Goal: Task Accomplishment & Management: Use online tool/utility

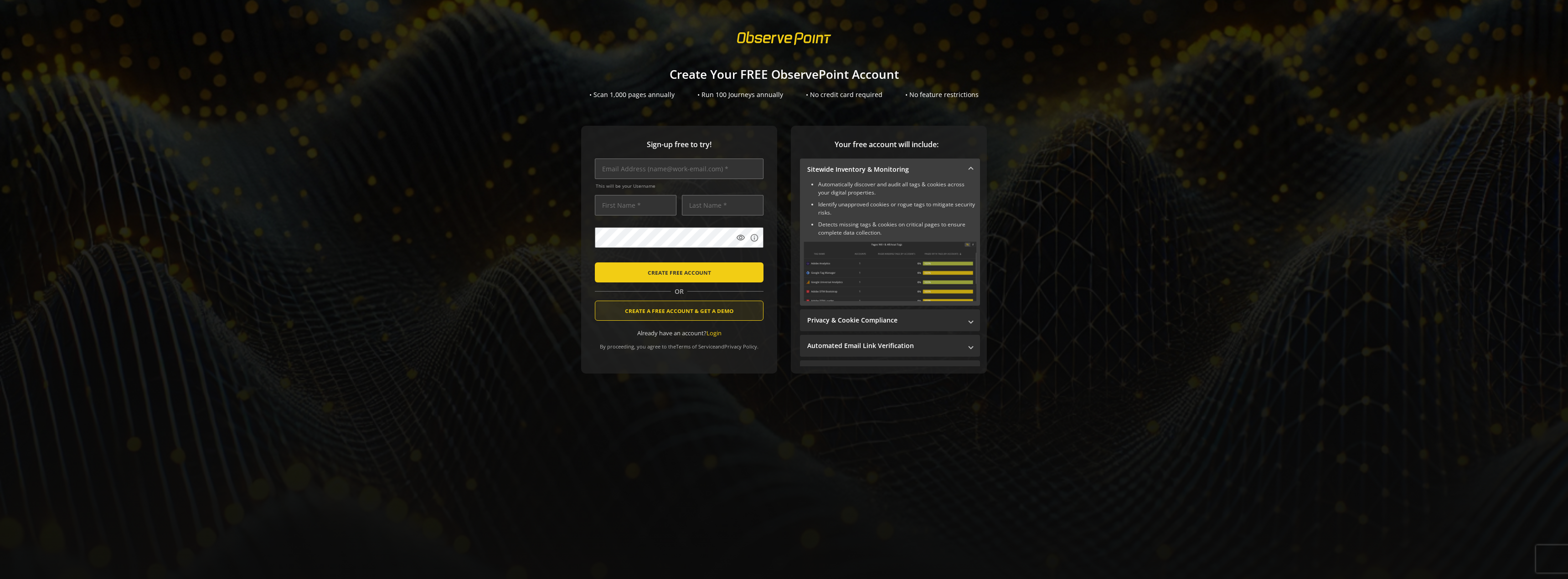
click at [671, 312] on span "CREATE A FREE ACCOUNT & GET A DEMO" at bounding box center [679, 310] width 108 height 16
click at [613, 167] on input "text" at bounding box center [679, 169] width 169 height 21
type input "[EMAIL_ADDRESS][DOMAIN_NAME]"
click at [616, 200] on input "text" at bounding box center [635, 206] width 82 height 21
type input "[PERSON_NAME]"
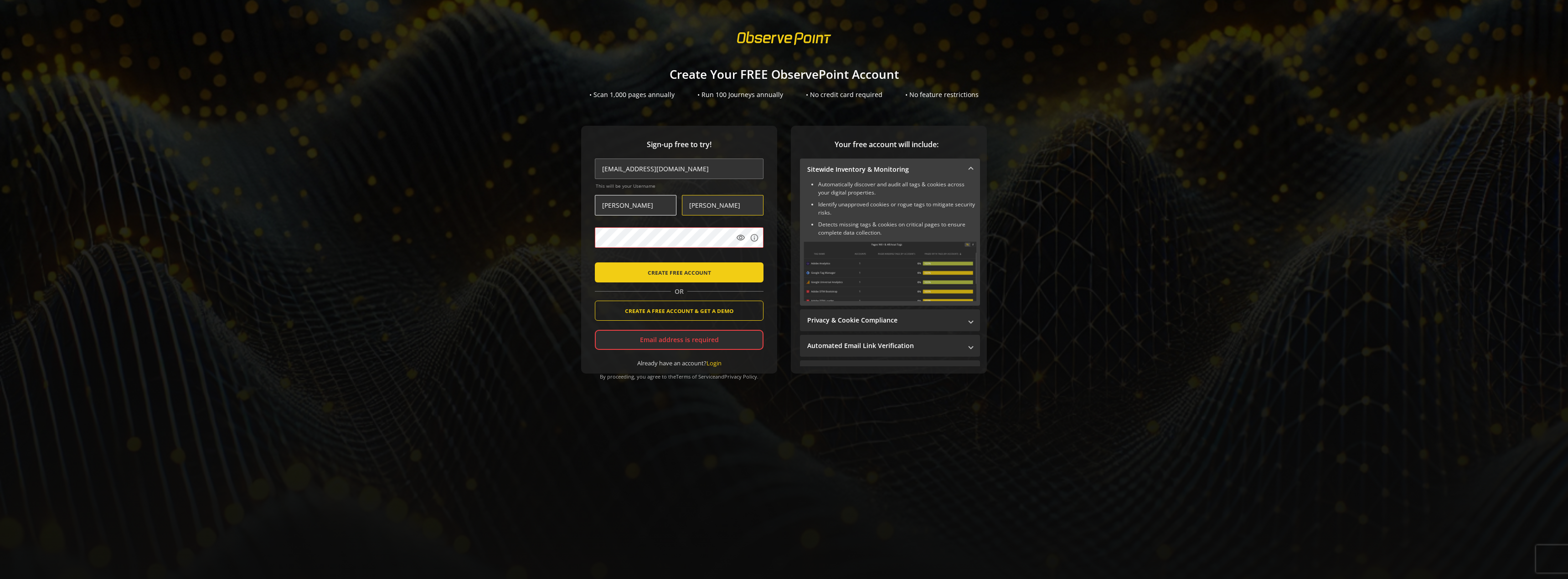
type input "[PERSON_NAME]"
click at [691, 313] on span "CREATE A FREE ACCOUNT & GET A DEMO" at bounding box center [679, 310] width 108 height 16
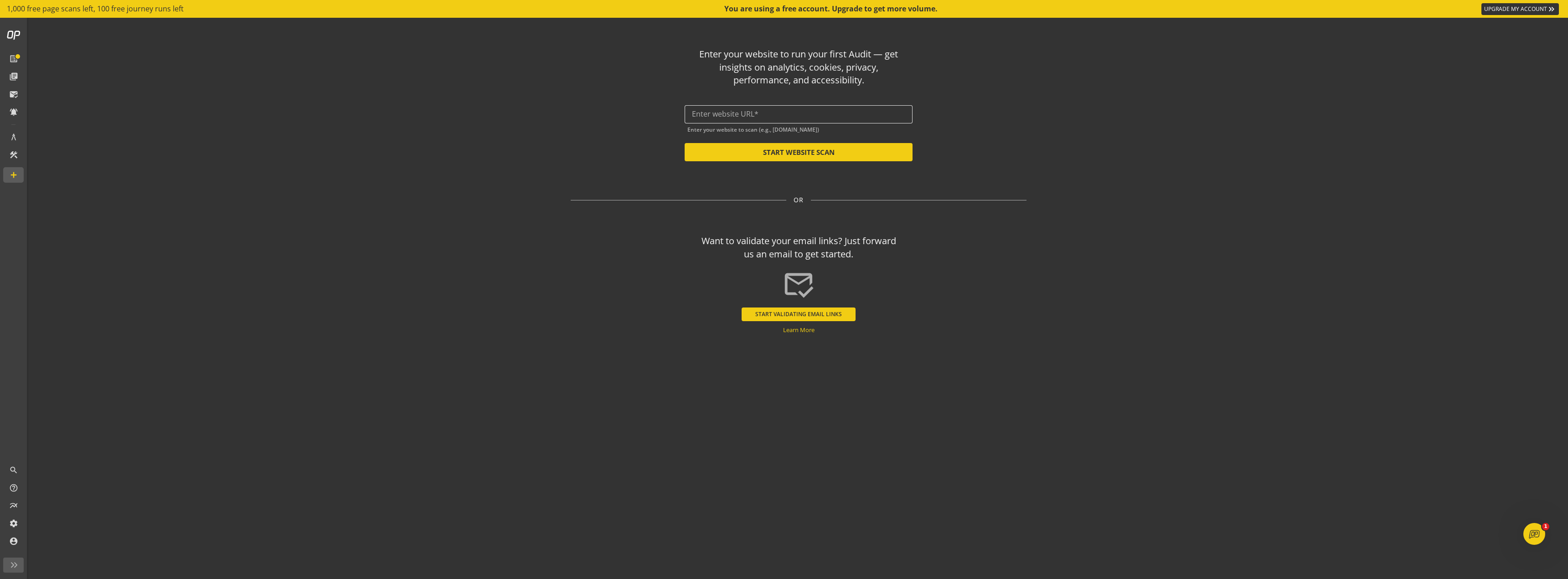
click at [712, 109] on input "text" at bounding box center [799, 114] width 213 height 9
paste input "[URL][DOMAIN_NAME]"
type input "[URL][DOMAIN_NAME]"
click at [791, 151] on button "START WEBSITE SCAN" at bounding box center [799, 152] width 228 height 18
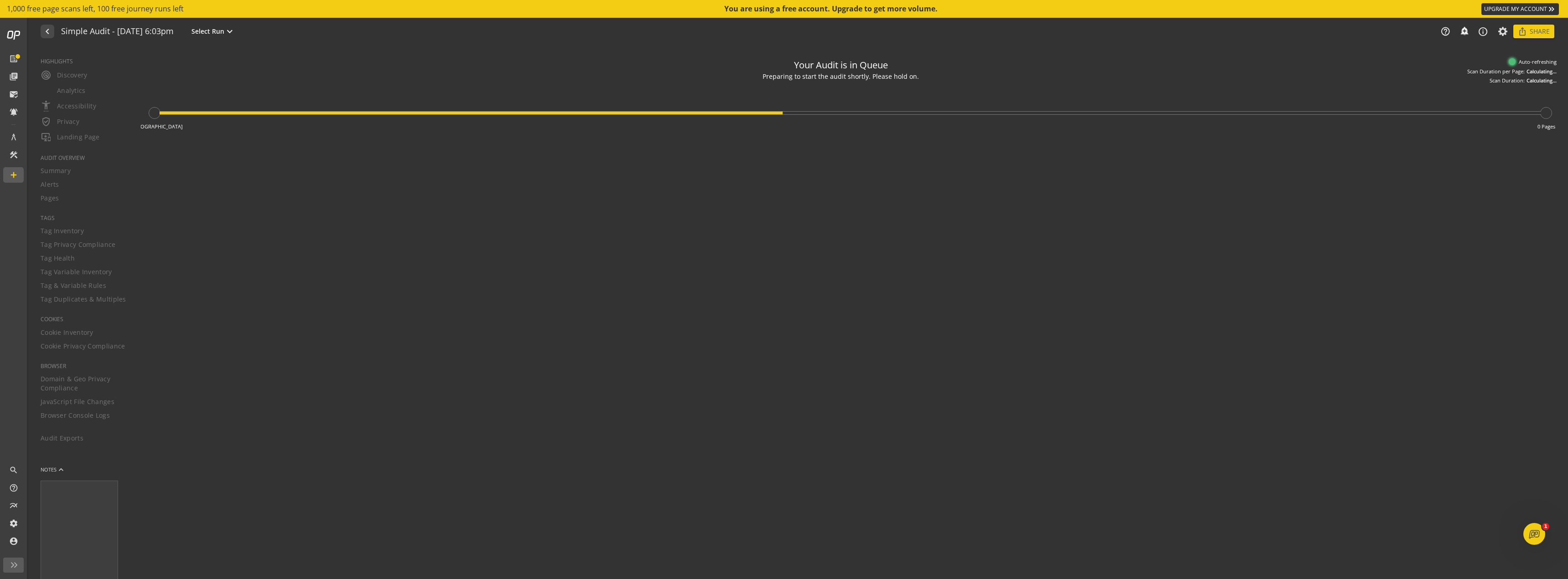
type textarea "Notes can include: -a description of what this audit is validating -changes in …"
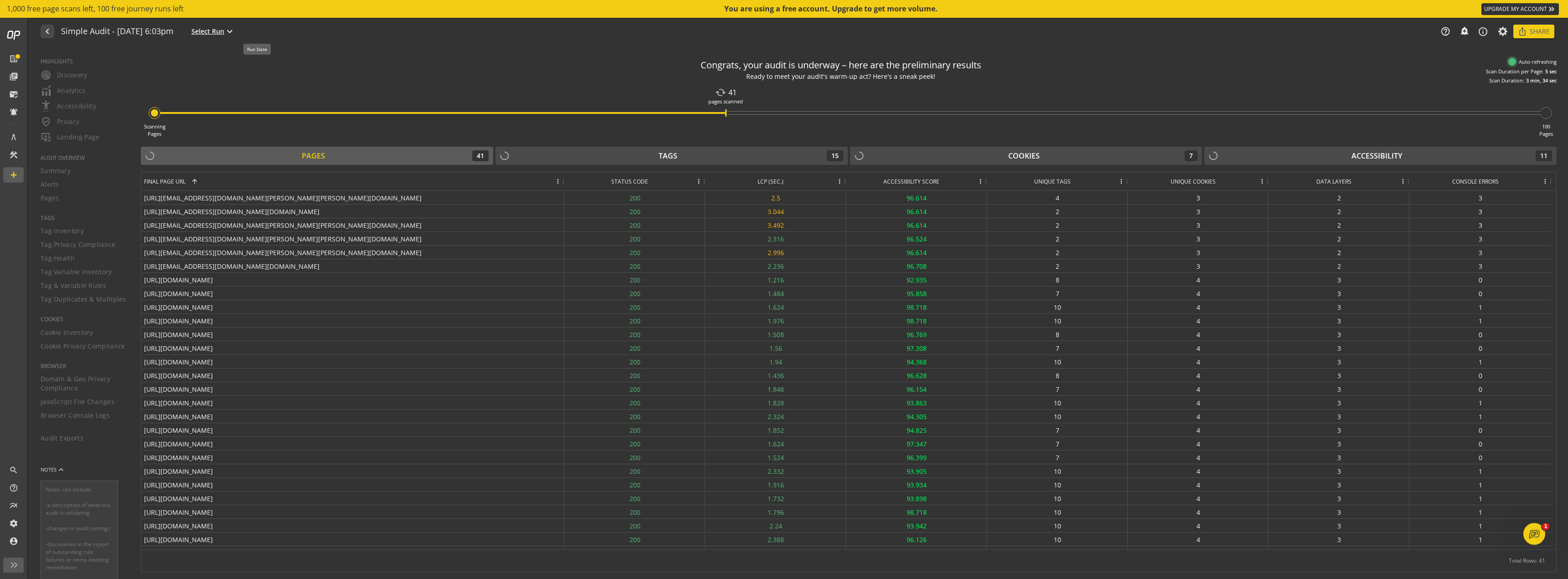
click at [235, 30] on mat-icon "expand_more" at bounding box center [229, 32] width 11 height 11
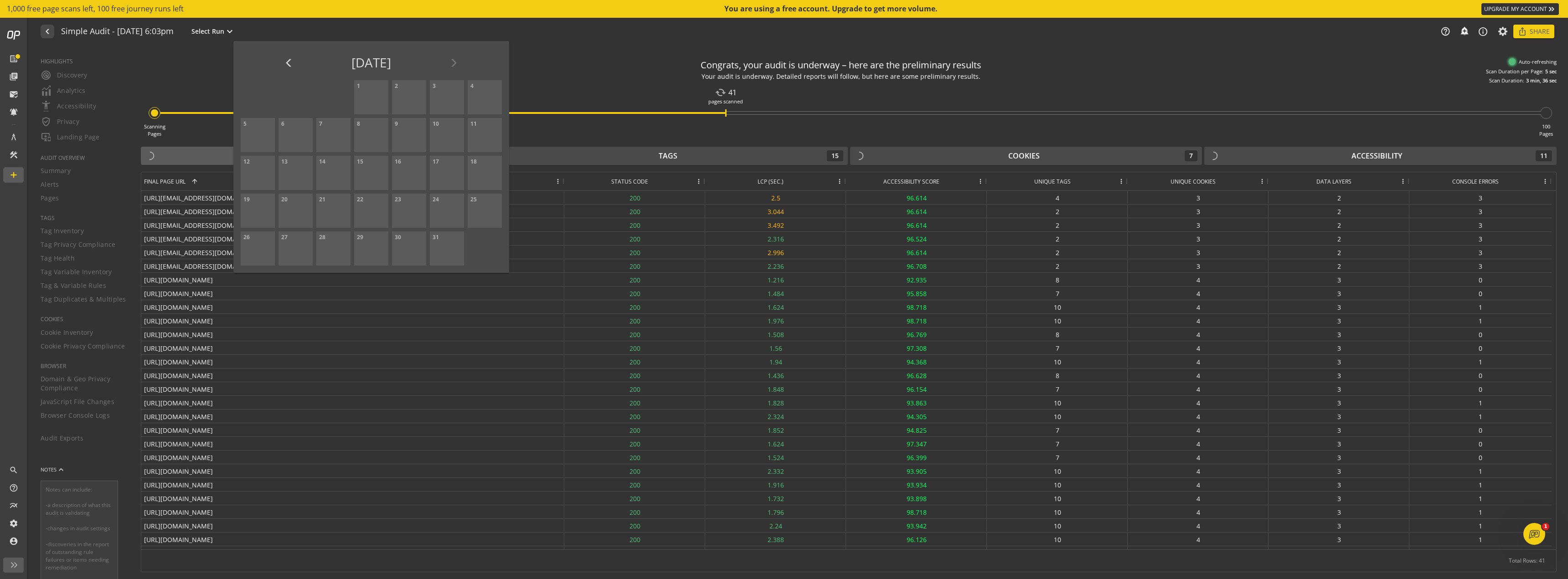
click at [598, 46] on div at bounding box center [784, 290] width 1568 height 579
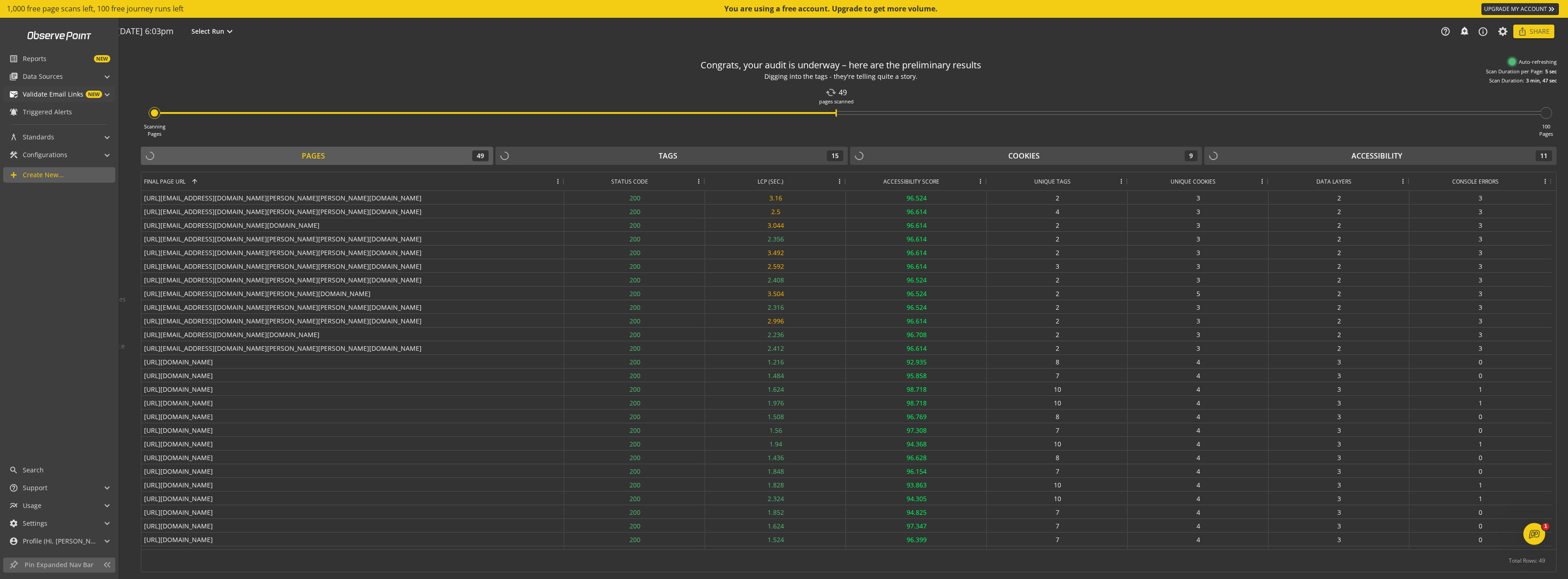
click at [105, 94] on span at bounding box center [107, 93] width 4 height 10
click at [105, 94] on span at bounding box center [107, 95] width 4 height 10
click at [106, 75] on span at bounding box center [107, 75] width 4 height 10
click at [107, 78] on span at bounding box center [107, 78] width 4 height 10
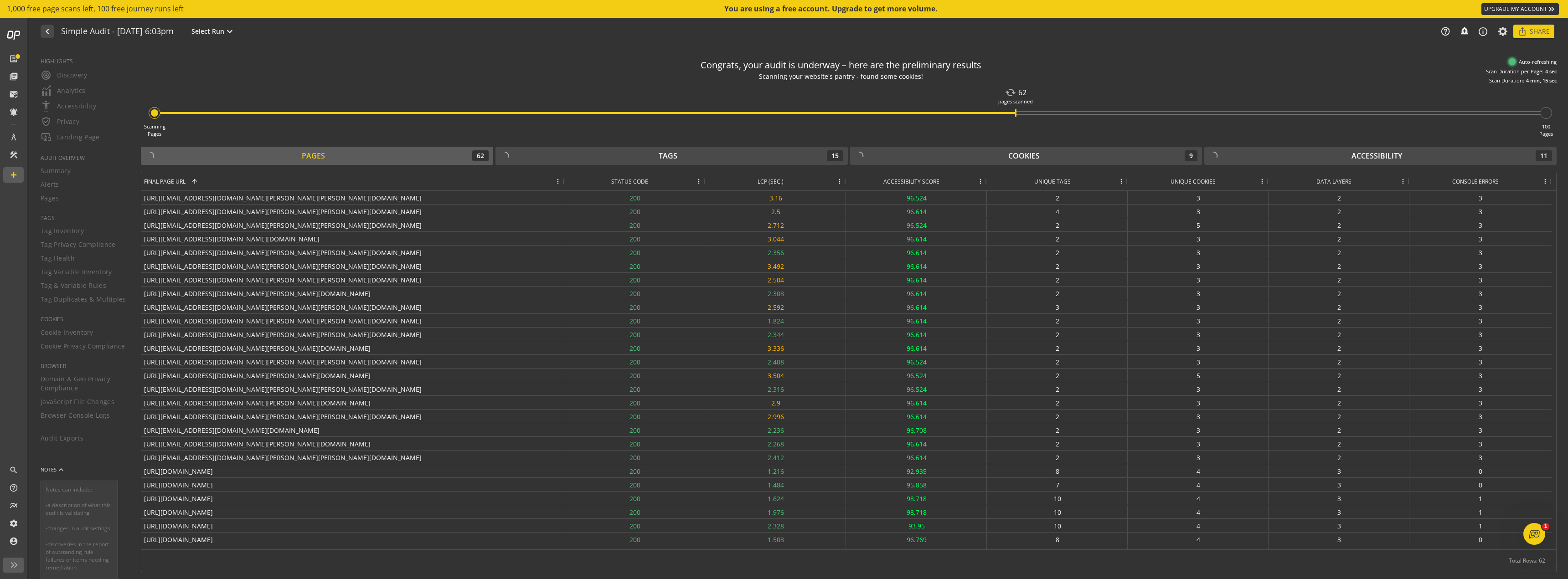
click at [840, 182] on span at bounding box center [839, 181] width 7 height 7
click at [1138, 79] on div "Congrats, your audit is underway – here are the preliminary results Digging int…" at bounding box center [849, 69] width 1416 height 30
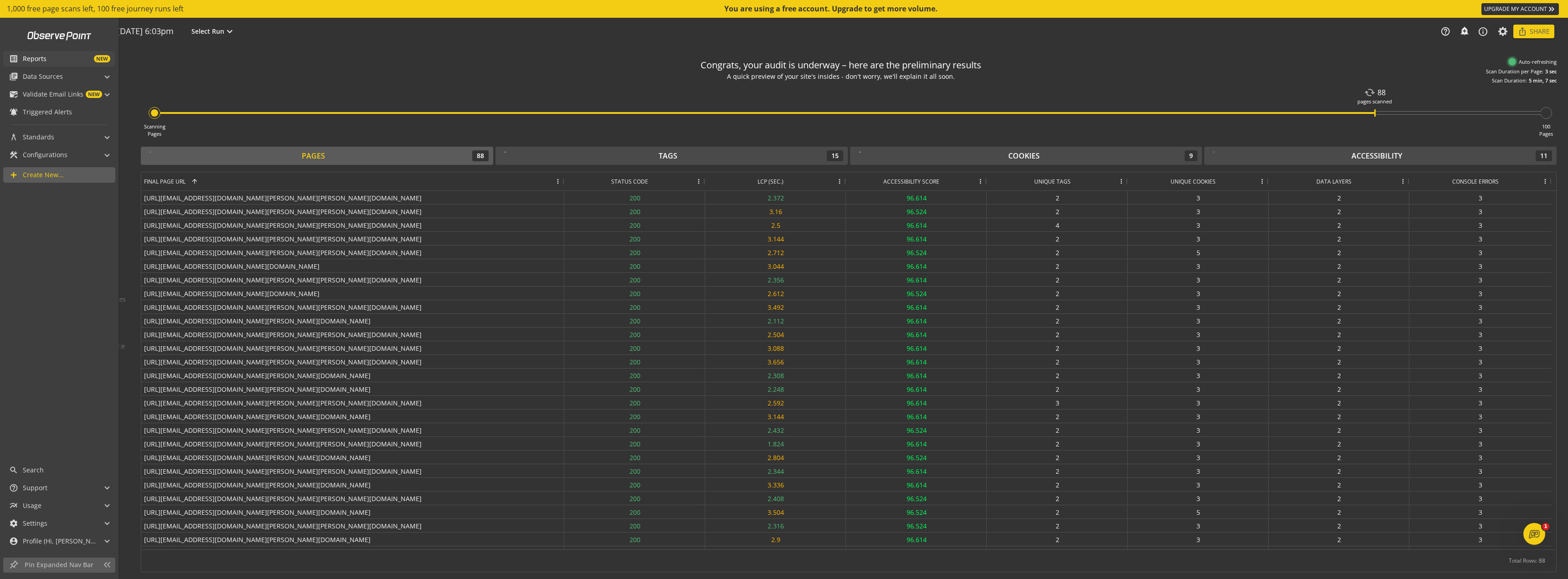
drag, startPoint x: 39, startPoint y: 59, endPoint x: 42, endPoint y: 64, distance: 5.8
click at [39, 59] on span "Reports" at bounding box center [34, 58] width 24 height 9
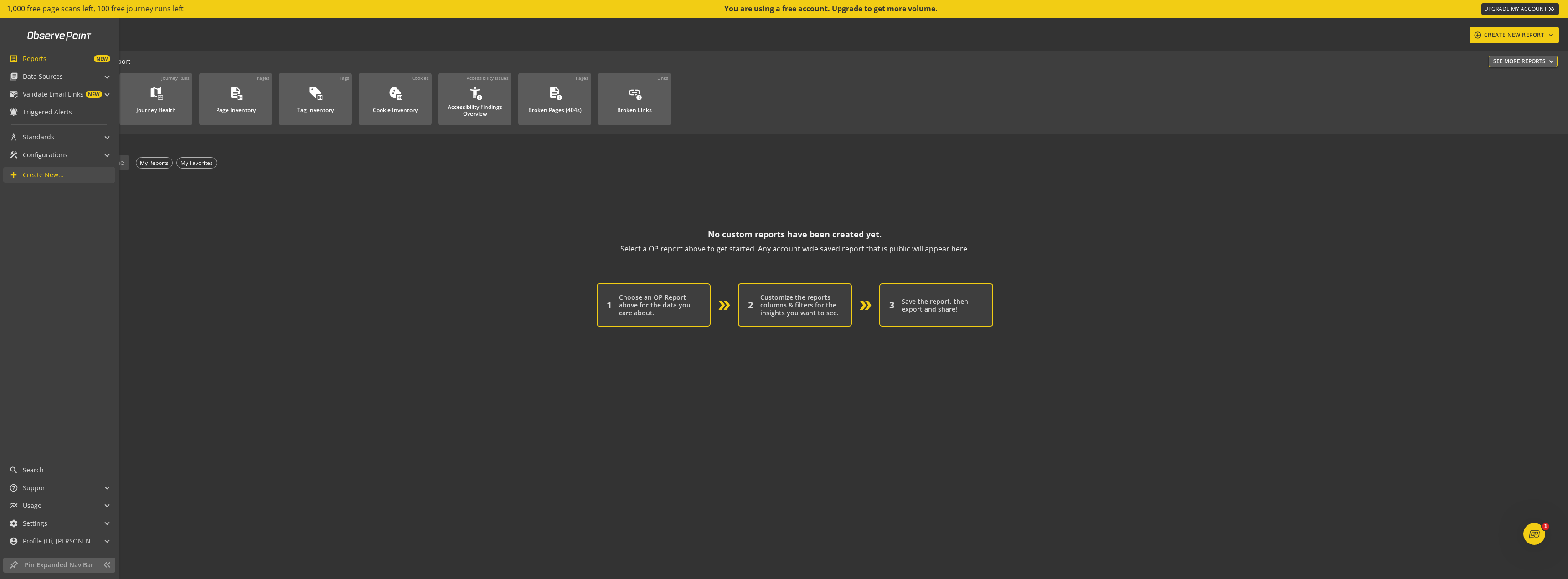
click at [26, 173] on span "Create New..." at bounding box center [43, 175] width 41 height 9
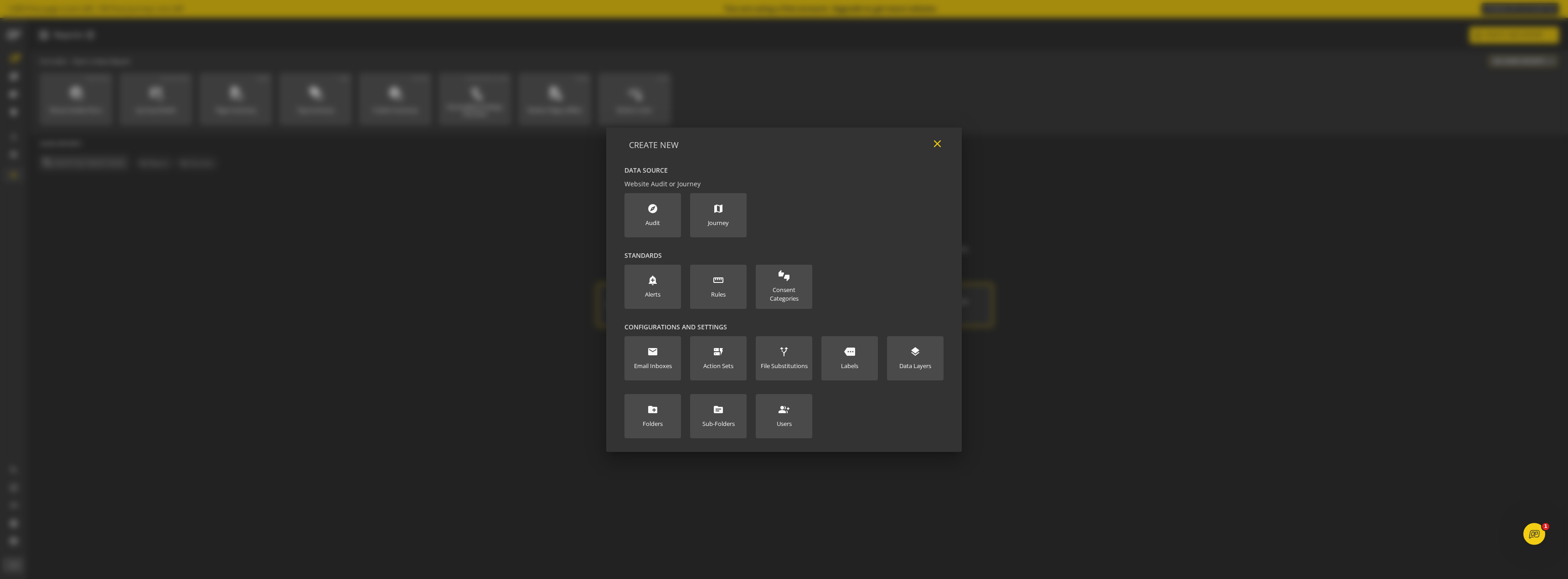
click at [942, 144] on mat-icon "close" at bounding box center [937, 144] width 12 height 12
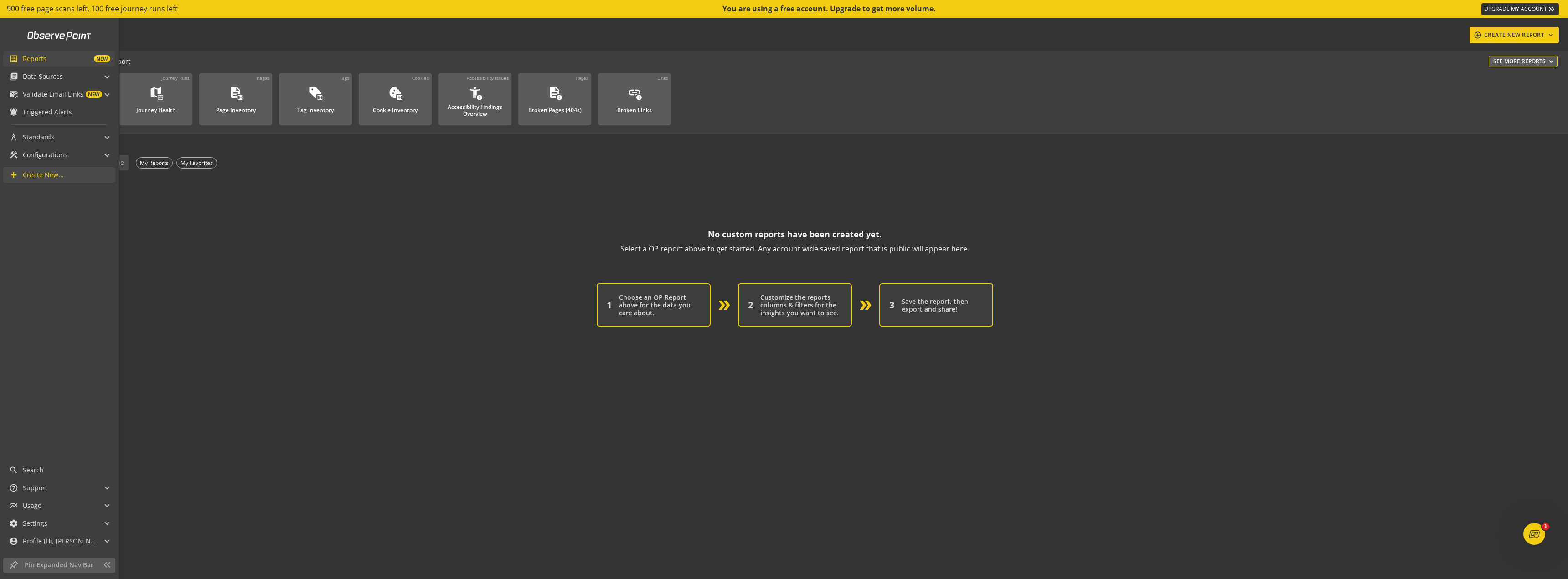
click at [19, 57] on span "list_alt" at bounding box center [16, 58] width 13 height 9
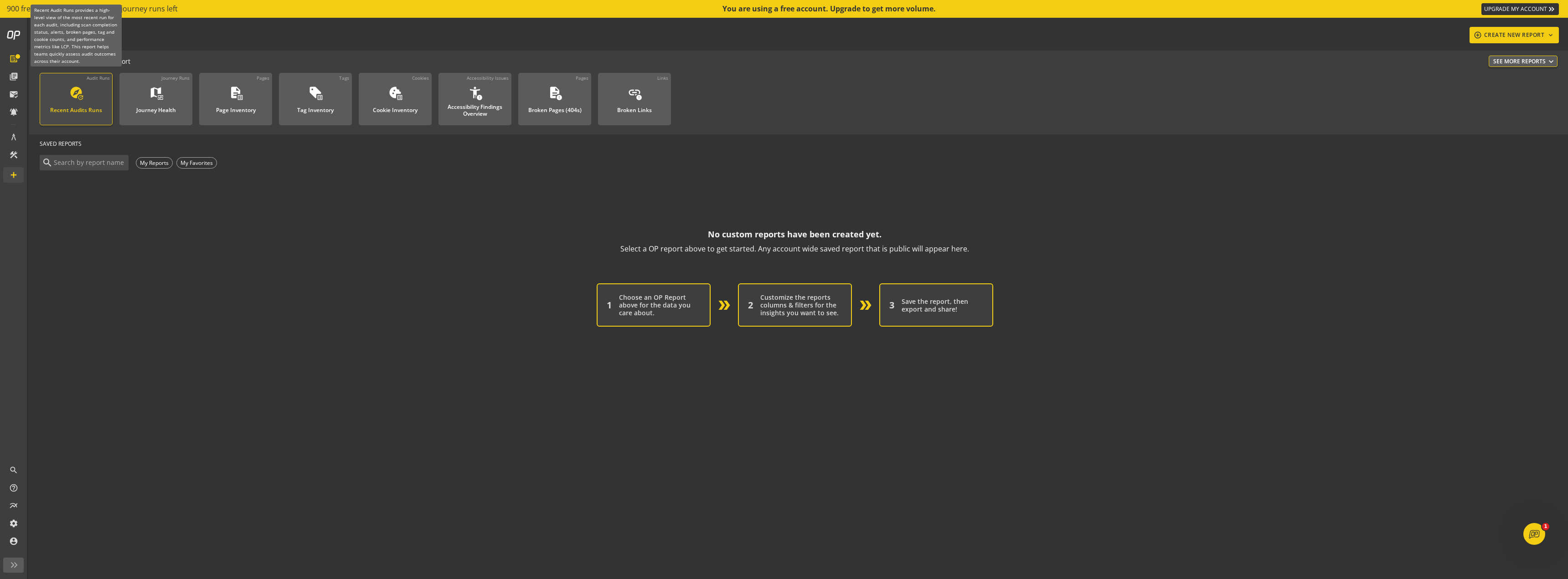
click at [91, 102] on div "Recent Audits Runs" at bounding box center [75, 107] width 52 height 12
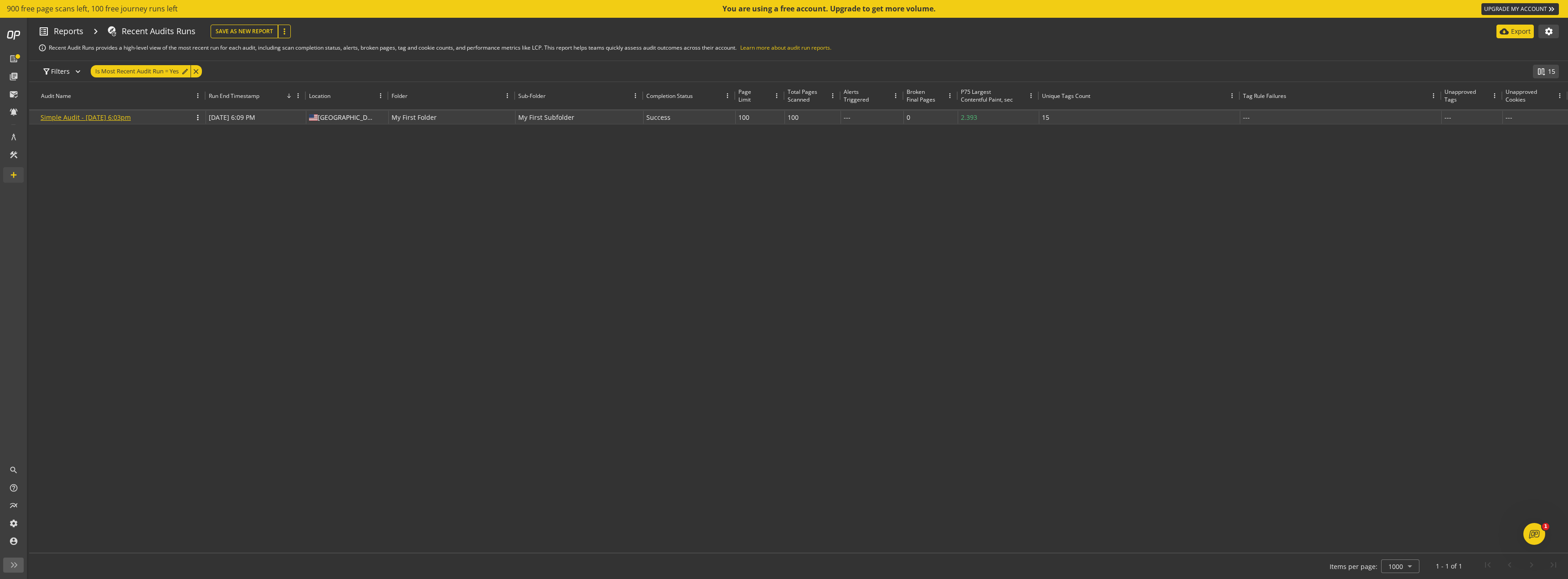
click at [90, 117] on link "Simple Audit - [DATE] 6:03pm" at bounding box center [86, 117] width 90 height 9
